Goal: Feedback & Contribution: Contribute content

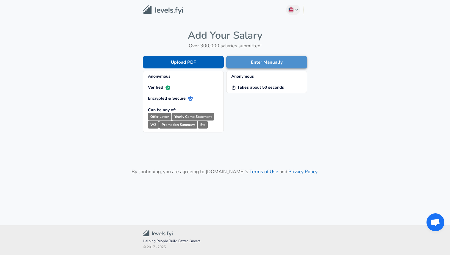
click at [250, 63] on button "Enter Manually" at bounding box center [266, 62] width 81 height 13
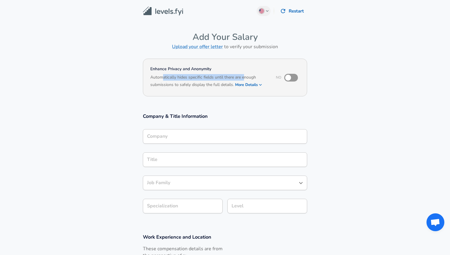
drag, startPoint x: 164, startPoint y: 80, endPoint x: 245, endPoint y: 78, distance: 81.3
click at [245, 78] on h6 "Automatically hides specific fields until there are enough submissions to safel…" at bounding box center [209, 81] width 118 height 15
drag, startPoint x: 253, startPoint y: 77, endPoint x: 163, endPoint y: 77, distance: 89.9
click at [163, 77] on h6 "Automatically hides specific fields until there are enough submissions to safel…" at bounding box center [209, 81] width 118 height 15
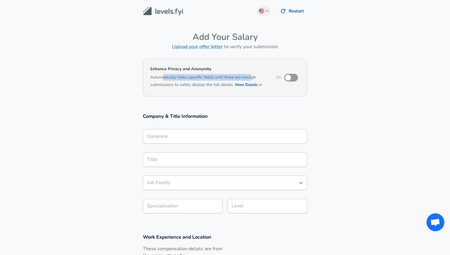
click at [163, 77] on h6 "Automatically hides specific fields until there are enough submissions to safel…" at bounding box center [209, 81] width 118 height 15
drag, startPoint x: 152, startPoint y: 77, endPoint x: 214, endPoint y: 89, distance: 63.0
click at [214, 88] on div "Enhance Privacy and Anonymity No Automatically hides specific fields until ther…" at bounding box center [225, 78] width 164 height 38
click at [214, 89] on h6 "Based on your submission and the data points that we have already collected, we…" at bounding box center [224, 89] width 149 height 0
click at [248, 85] on button "More Details" at bounding box center [248, 85] width 27 height 8
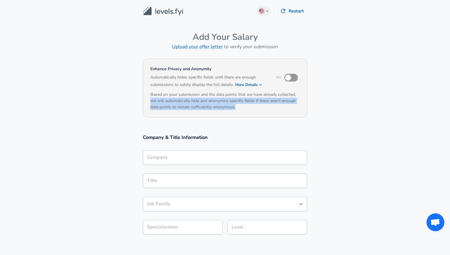
drag, startPoint x: 148, startPoint y: 99, endPoint x: 229, endPoint y: 110, distance: 81.9
click at [229, 110] on div "Enhance Privacy and Anonymity No Automatically hides specific fields until ther…" at bounding box center [225, 88] width 164 height 59
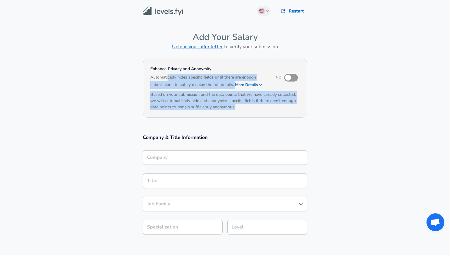
drag, startPoint x: 240, startPoint y: 109, endPoint x: 167, endPoint y: 80, distance: 78.7
click at [167, 80] on div "Enhance Privacy and Anonymity No Automatically hides specific fields until ther…" at bounding box center [225, 88] width 164 height 59
click at [167, 80] on h6 "Automatically hides specific fields until there are enough submissions to safel…" at bounding box center [209, 81] width 118 height 15
drag, startPoint x: 161, startPoint y: 80, endPoint x: 214, endPoint y: 107, distance: 59.9
click at [214, 106] on div "Enhance Privacy and Anonymity No Automatically hides specific fields until ther…" at bounding box center [225, 88] width 164 height 59
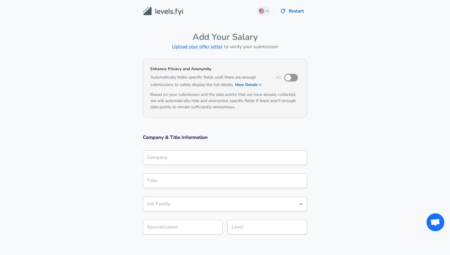
click at [214, 107] on h6 "Based on your submission and the data points that we have already collected, we…" at bounding box center [224, 100] width 149 height 19
click at [289, 79] on input "checkbox" at bounding box center [288, 77] width 34 height 11
checkbox input "true"
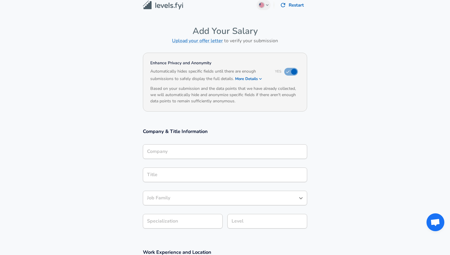
click at [179, 155] on input "Company" at bounding box center [225, 151] width 159 height 9
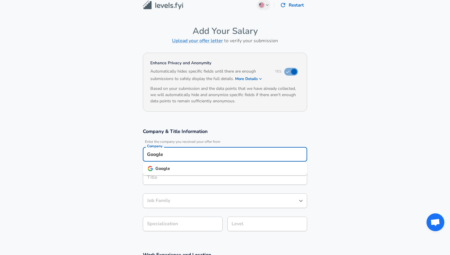
type input "Google"
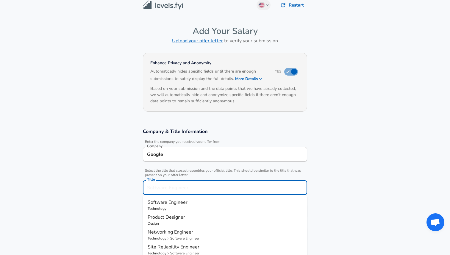
scroll to position [18, 0]
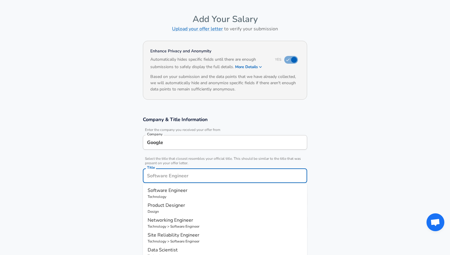
click at [172, 178] on input "Title" at bounding box center [225, 175] width 159 height 9
click at [166, 191] on span "Software Engineer" at bounding box center [168, 190] width 40 height 7
type input "Software Engineer"
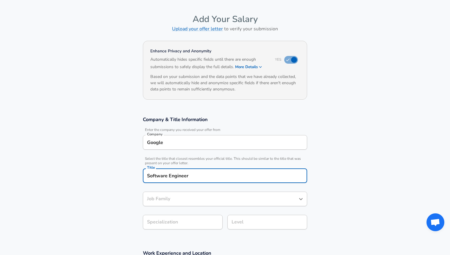
type input "Software Engineer"
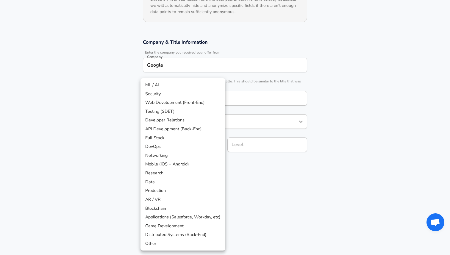
scroll to position [113, 0]
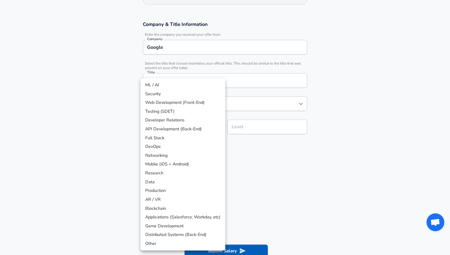
click at [185, 142] on body "English ([GEOGRAPHIC_DATA]) Change Restart Add Your Salary Upload your offer le…" at bounding box center [225, 14] width 450 height 255
click at [181, 153] on li "Networking" at bounding box center [183, 155] width 85 height 9
type input "Networking"
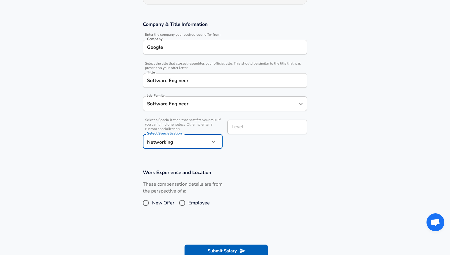
scroll to position [125, 0]
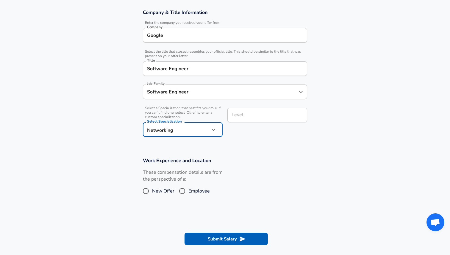
click at [264, 122] on div "Level" at bounding box center [268, 115] width 80 height 15
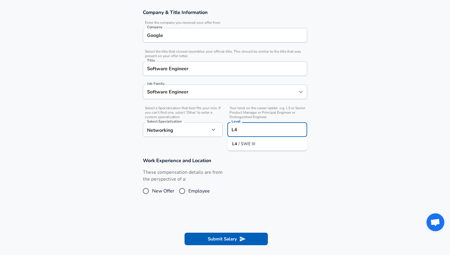
click at [255, 143] on li "L4 / SWE III" at bounding box center [268, 144] width 80 height 9
type input "L4 / SWE III"
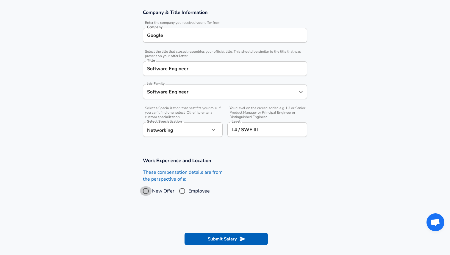
click at [147, 193] on input "New Offer" at bounding box center [146, 191] width 13 height 10
radio input "true"
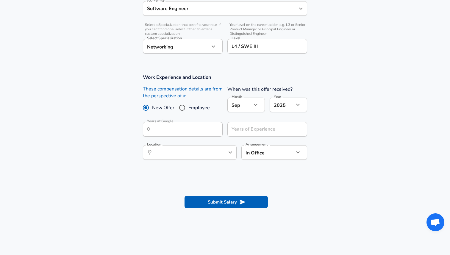
scroll to position [230, 0]
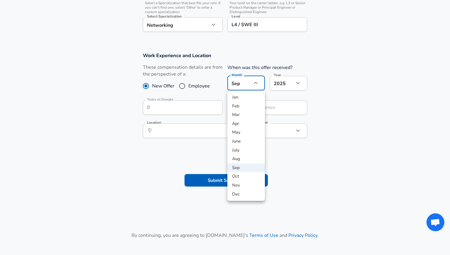
click at [242, 160] on li "Aug" at bounding box center [247, 159] width 38 height 9
type input "8"
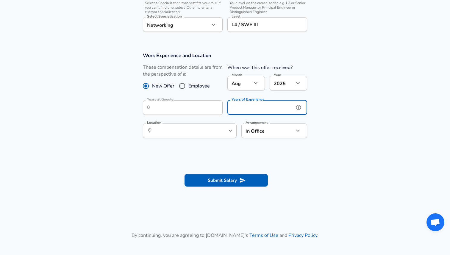
click at [247, 110] on input "Years of Experience" at bounding box center [261, 107] width 67 height 15
click at [227, 122] on div "Location ​ Location" at bounding box center [190, 130] width 94 height 23
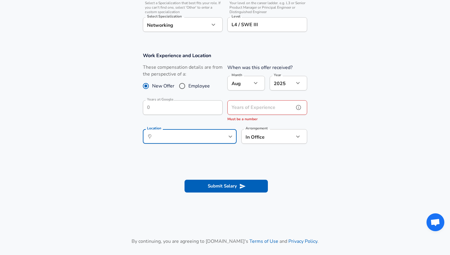
click at [246, 108] on input "Years of Experience" at bounding box center [261, 107] width 67 height 15
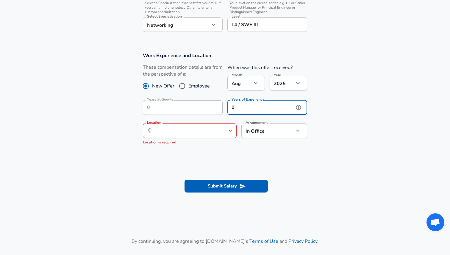
type input "0"
click at [202, 128] on input "Location" at bounding box center [183, 130] width 61 height 9
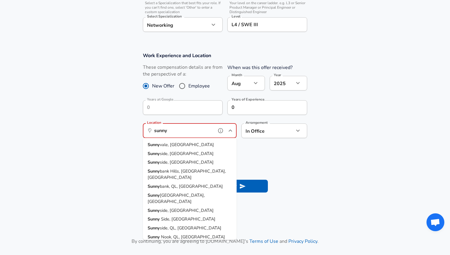
click at [192, 144] on li "Sunny vale, [GEOGRAPHIC_DATA]" at bounding box center [190, 145] width 94 height 9
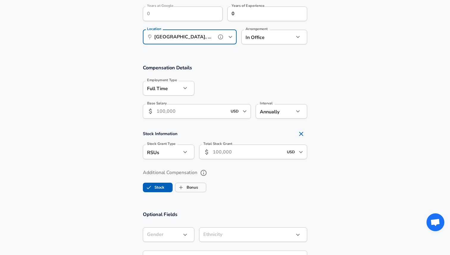
scroll to position [330, 0]
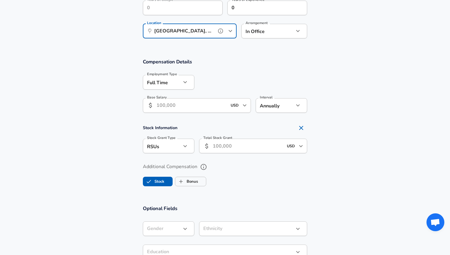
type input "[GEOGRAPHIC_DATA], [GEOGRAPHIC_DATA]"
click at [174, 103] on input "Base Salary" at bounding box center [192, 105] width 71 height 15
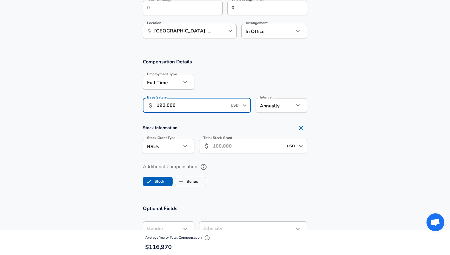
type input "190,000"
click at [243, 87] on div at bounding box center [250, 81] width 113 height 23
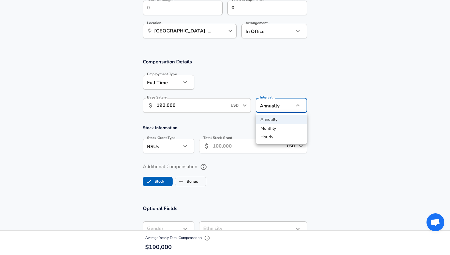
click at [265, 107] on div at bounding box center [225, 127] width 450 height 255
click at [223, 149] on input "Total Stock Grant" at bounding box center [248, 146] width 71 height 15
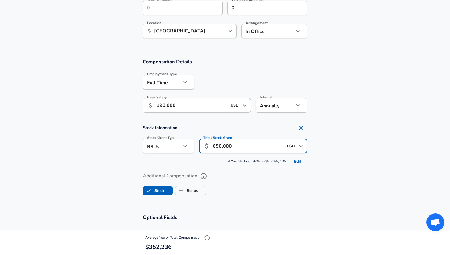
type input "650,000"
click at [333, 148] on section "Stock Information Stock Grant Type RSUs stock Stock Grant Type Total Stock Gran…" at bounding box center [225, 144] width 450 height 44
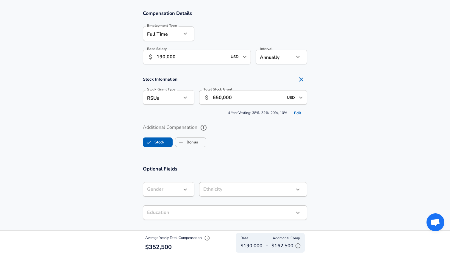
scroll to position [386, 0]
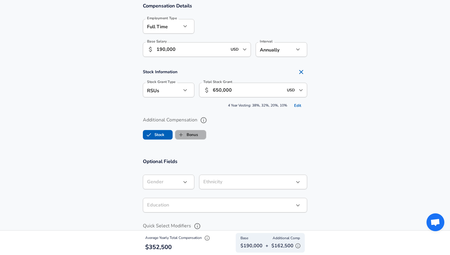
click at [188, 135] on label "Bonus" at bounding box center [186, 134] width 23 height 11
checkbox input "true"
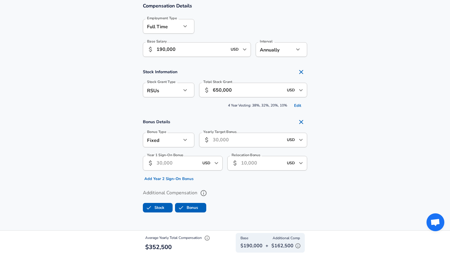
click at [220, 138] on input "Yearly Target Bonus" at bounding box center [248, 140] width 71 height 15
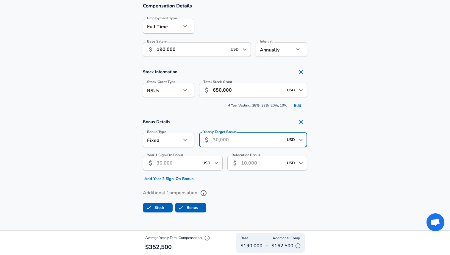
click at [182, 144] on div "Fixed fixed Bonus Type" at bounding box center [169, 140] width 52 height 15
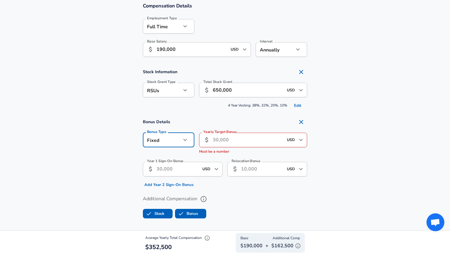
click at [182, 139] on icon "button" at bounding box center [185, 139] width 7 height 7
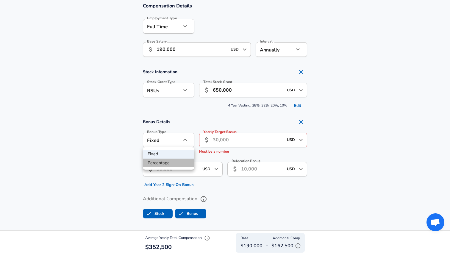
click at [173, 163] on li "Percentage" at bounding box center [169, 163] width 52 height 9
type input "percentage"
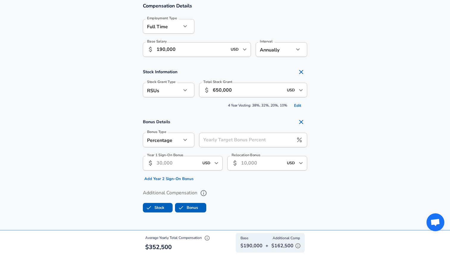
click at [218, 142] on input "Yearly Target Bonus Percent" at bounding box center [246, 140] width 94 height 15
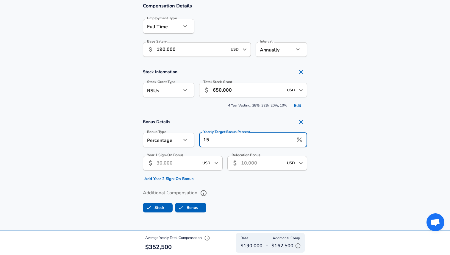
type input "15"
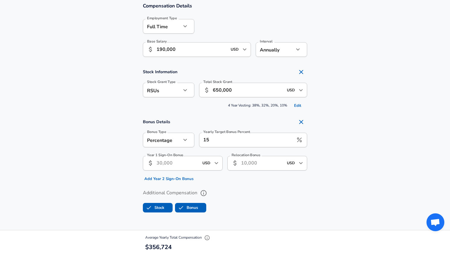
click at [138, 158] on div "Bonus Details Bonus Type Percentage percentage Bonus Type Yearly Target Bonus P…" at bounding box center [225, 150] width 179 height 68
click at [165, 51] on input "190,000" at bounding box center [192, 49] width 71 height 15
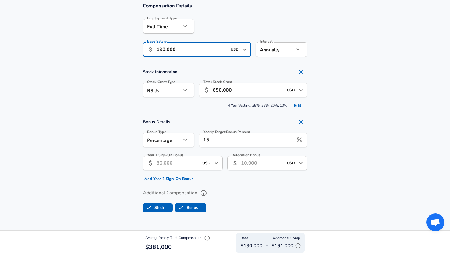
click at [175, 166] on input "Year 1 Sign-On Bonus" at bounding box center [178, 163] width 42 height 15
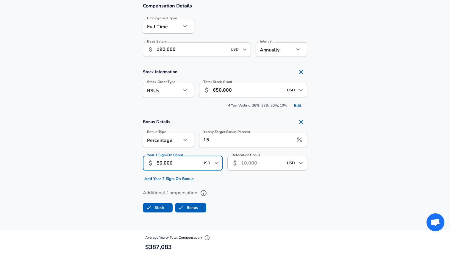
type input "50,000"
click at [328, 161] on section "Bonus Details Bonus Type Percentage percentage Bonus Type Yearly Target Bonus P…" at bounding box center [225, 150] width 450 height 68
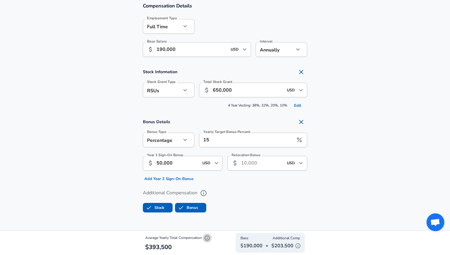
click at [208, 239] on icon "button" at bounding box center [207, 238] width 6 height 6
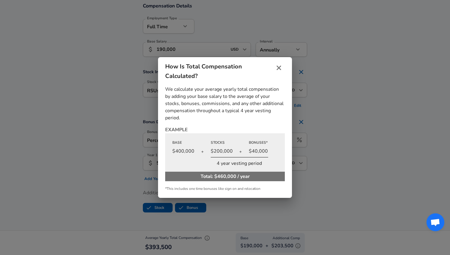
click at [279, 65] on icon "close" at bounding box center [278, 67] width 7 height 7
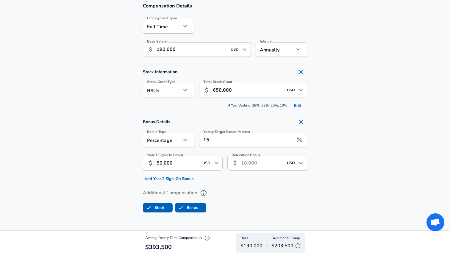
click at [276, 247] on p "$203,500" at bounding box center [287, 246] width 31 height 9
click at [300, 246] on icon "button" at bounding box center [298, 246] width 5 height 5
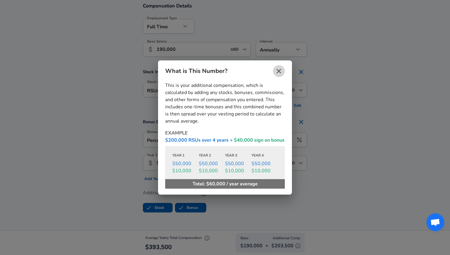
click at [278, 69] on icon "close" at bounding box center [278, 71] width 7 height 7
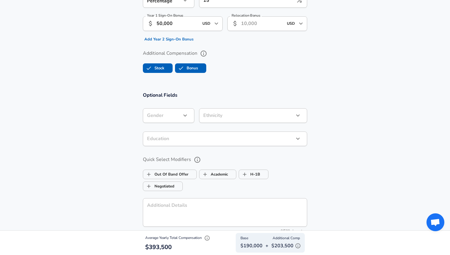
scroll to position [526, 0]
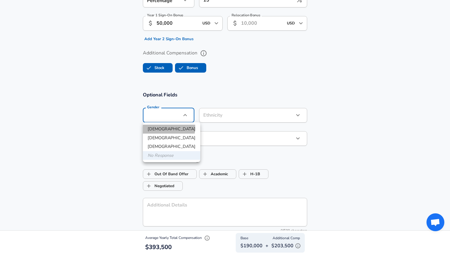
click at [161, 127] on li "[DEMOGRAPHIC_DATA]" at bounding box center [171, 129] width 57 height 9
type input "[DEMOGRAPHIC_DATA]"
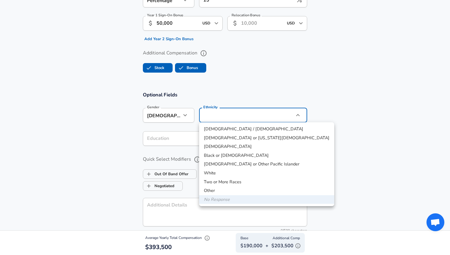
click at [212, 145] on li "[DEMOGRAPHIC_DATA]" at bounding box center [266, 146] width 135 height 9
type input "[DEMOGRAPHIC_DATA]"
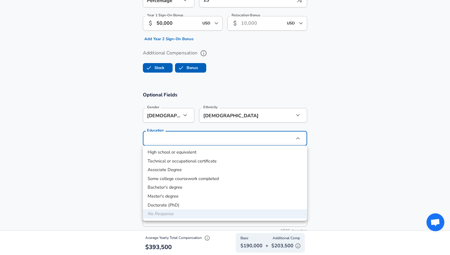
click at [174, 205] on li "Doctorate (PhD)" at bounding box center [225, 205] width 164 height 9
type input "Doctorate (PhD)"
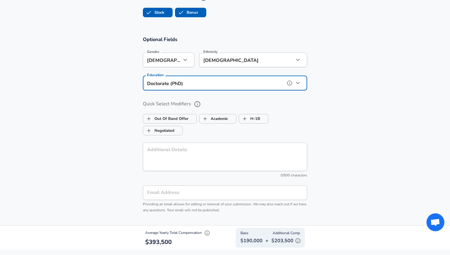
scroll to position [582, 0]
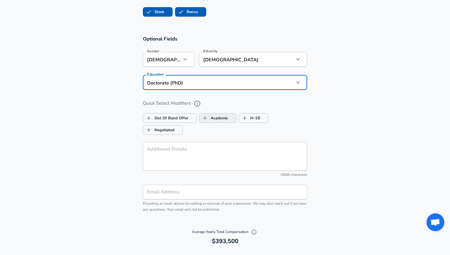
click at [220, 118] on label "Academic" at bounding box center [214, 118] width 29 height 11
checkbox input "true"
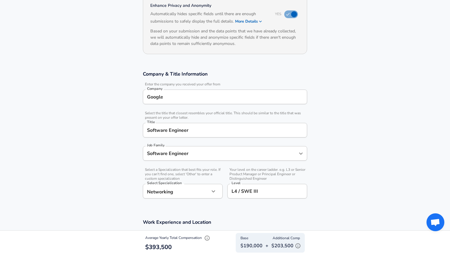
scroll to position [0, 0]
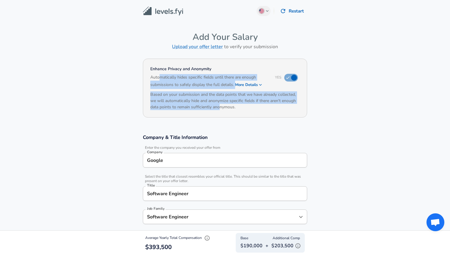
drag, startPoint x: 159, startPoint y: 78, endPoint x: 220, endPoint y: 106, distance: 67.6
click at [220, 106] on div "Enhance Privacy and Anonymity Yes Automatically hides specific fields until the…" at bounding box center [225, 88] width 164 height 59
click at [220, 106] on h6 "Based on your submission and the data points that we have already collected, we…" at bounding box center [224, 100] width 149 height 19
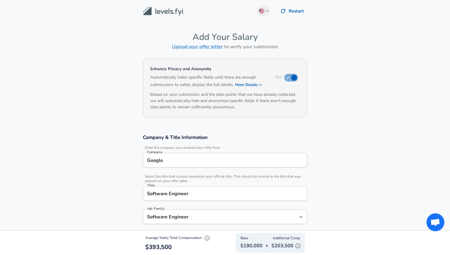
click at [244, 83] on button "More Details" at bounding box center [248, 85] width 27 height 8
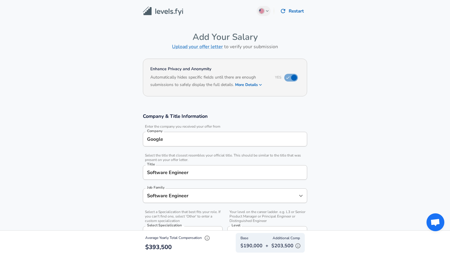
click at [244, 83] on button "More Details" at bounding box center [248, 85] width 27 height 8
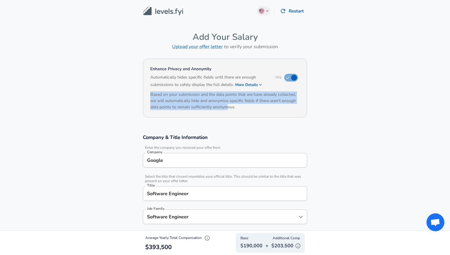
drag, startPoint x: 150, startPoint y: 96, endPoint x: 229, endPoint y: 110, distance: 80.5
click at [229, 110] on div "Enhance Privacy and Anonymity Yes Automatically hides specific fields until the…" at bounding box center [225, 88] width 164 height 59
click at [229, 110] on h6 "Based on your submission and the data points that we have already collected, we…" at bounding box center [224, 100] width 149 height 19
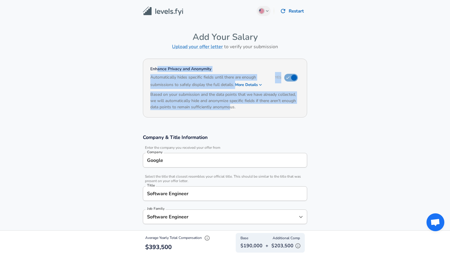
drag, startPoint x: 231, startPoint y: 108, endPoint x: 158, endPoint y: 68, distance: 83.0
click at [158, 68] on div "Enhance Privacy and Anonymity Yes Automatically hides specific fields until the…" at bounding box center [225, 88] width 164 height 59
click at [158, 68] on h4 "Enhance Privacy and Anonymity" at bounding box center [209, 69] width 118 height 6
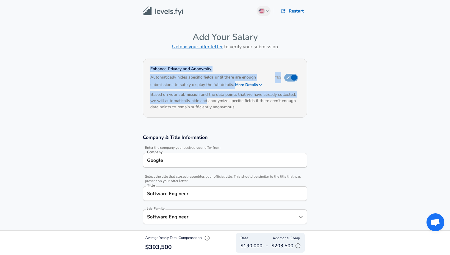
drag, startPoint x: 158, startPoint y: 68, endPoint x: 203, endPoint y: 103, distance: 56.7
click at [203, 102] on div "Enhance Privacy and Anonymity Yes Automatically hides specific fields until the…" at bounding box center [225, 88] width 164 height 59
click at [203, 103] on h6 "Based on your submission and the data points that we have already collected, we…" at bounding box center [224, 100] width 149 height 19
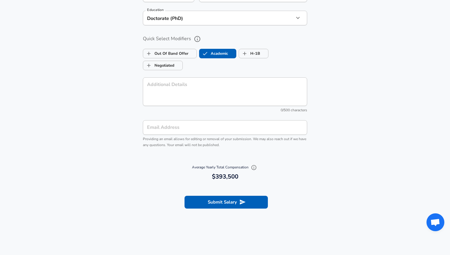
scroll to position [672, 0]
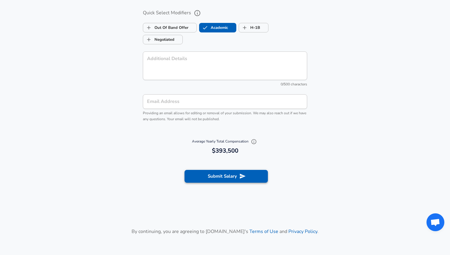
click at [225, 176] on button "Submit Salary" at bounding box center [226, 176] width 83 height 13
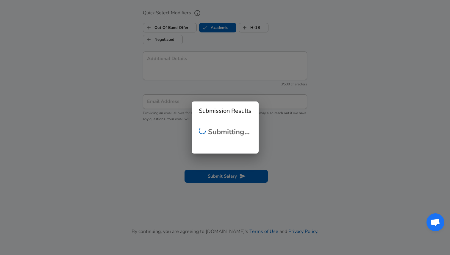
checkbox input "false"
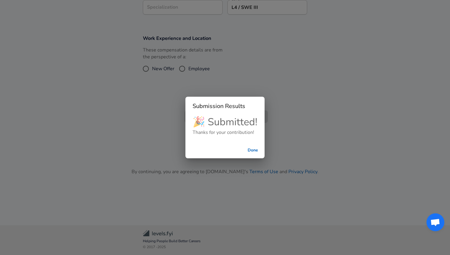
scroll to position [160, 0]
